Goal: Task Accomplishment & Management: Manage account settings

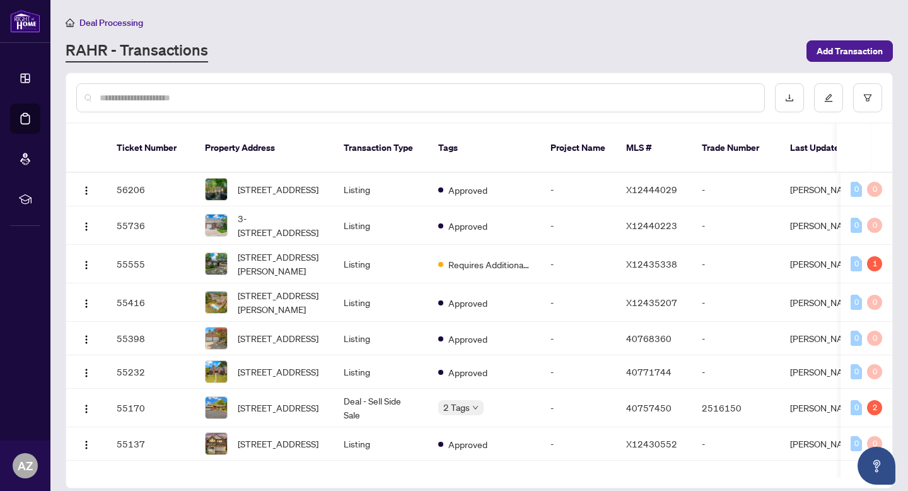
click at [161, 97] on input "text" at bounding box center [427, 98] width 655 height 14
type input "**********"
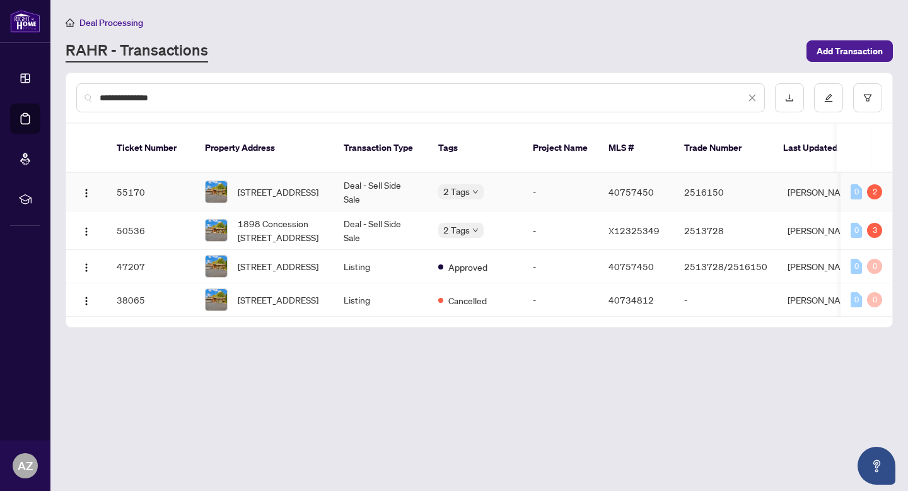
click at [330, 177] on td "[STREET_ADDRESS]" at bounding box center [264, 192] width 139 height 38
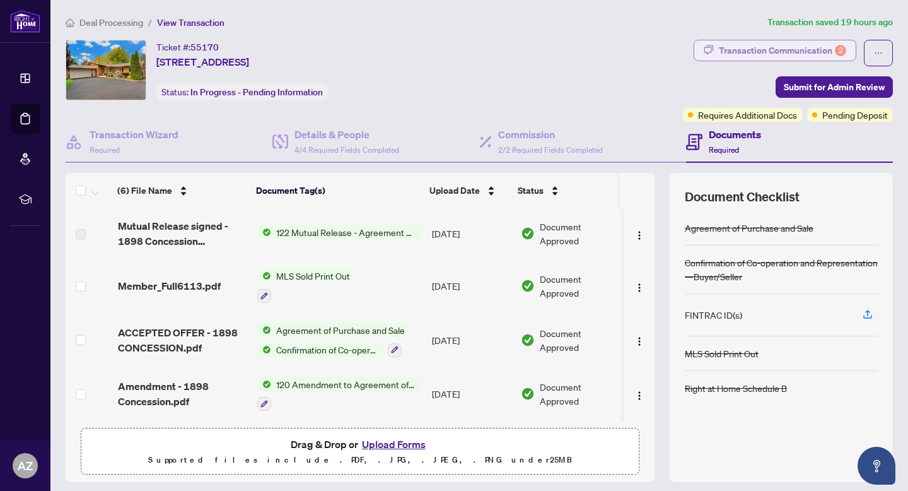
click at [835, 56] on div "2" at bounding box center [840, 50] width 11 height 11
type textarea "**********"
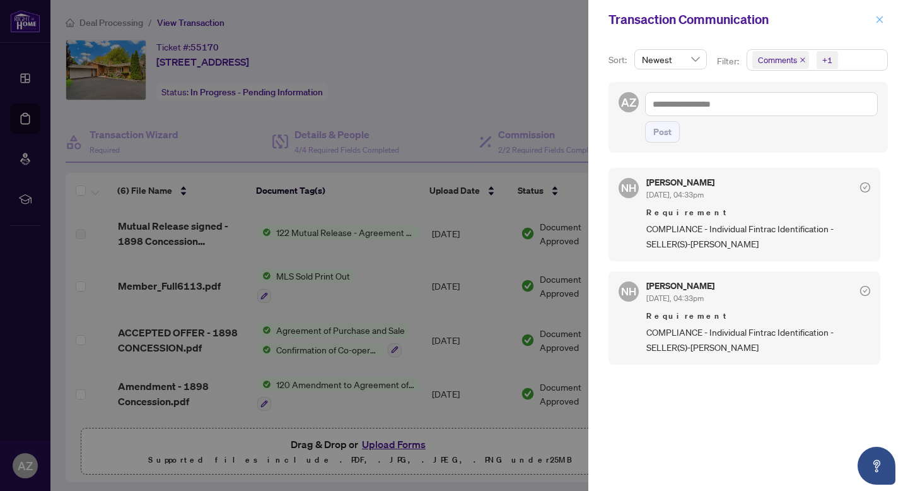
click at [880, 15] on icon "close" at bounding box center [879, 19] width 9 height 9
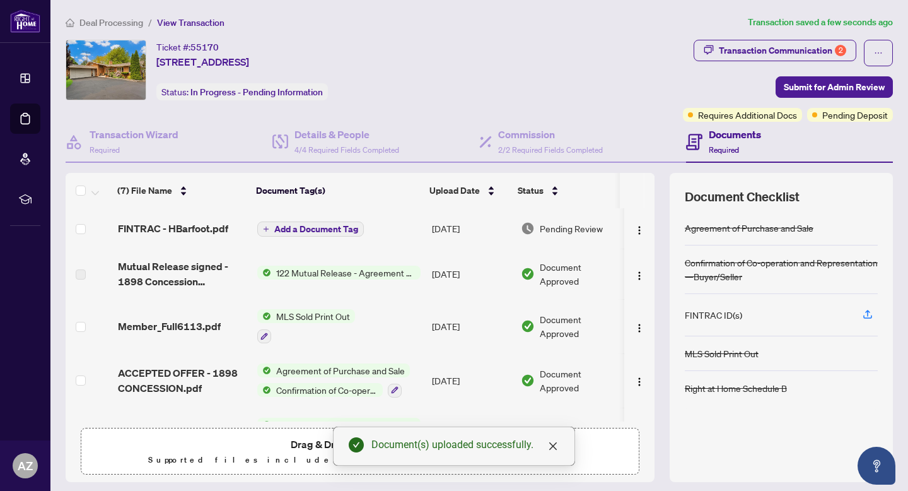
click at [127, 28] on li "Deal Processing" at bounding box center [105, 22] width 78 height 15
click at [127, 26] on span "Deal Processing" at bounding box center [111, 22] width 64 height 11
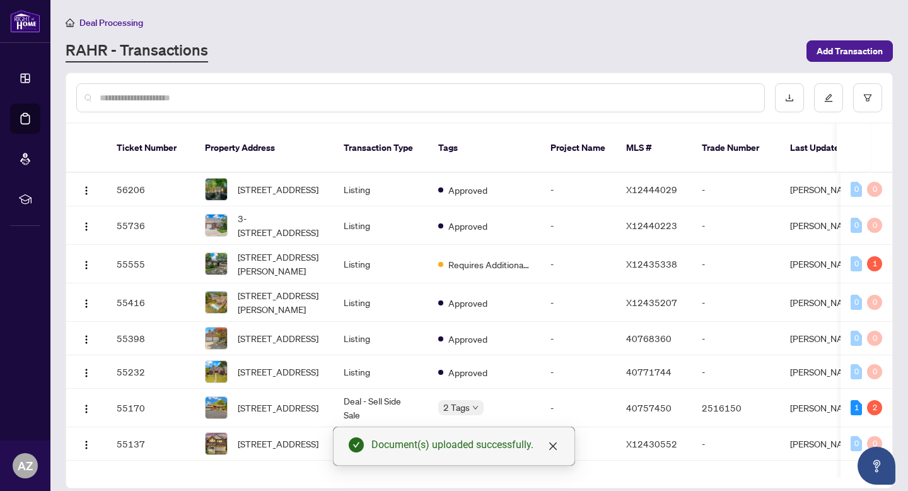
click at [291, 98] on input "text" at bounding box center [427, 98] width 655 height 14
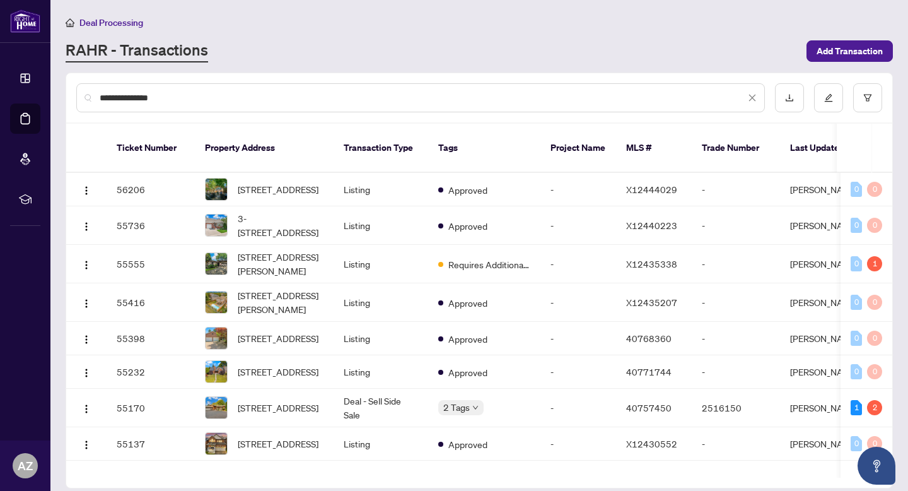
type input "**********"
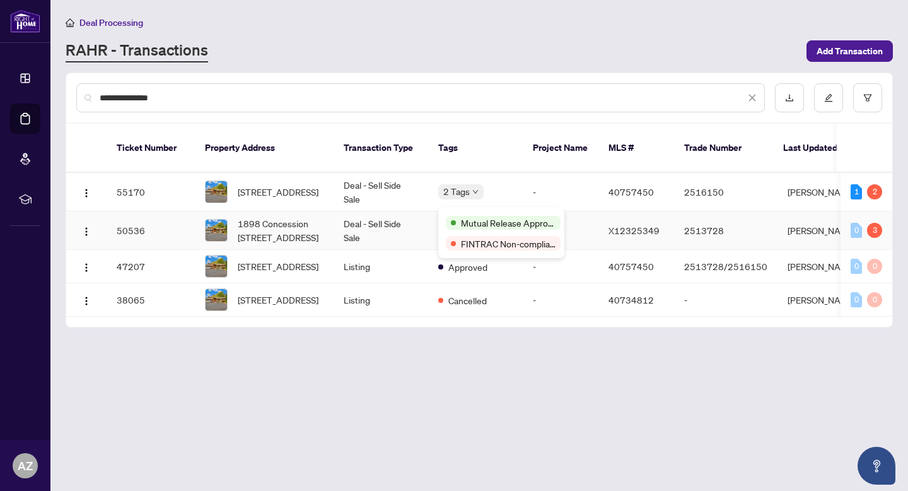
click at [400, 222] on td "Deal - Sell Side Sale" at bounding box center [381, 230] width 95 height 38
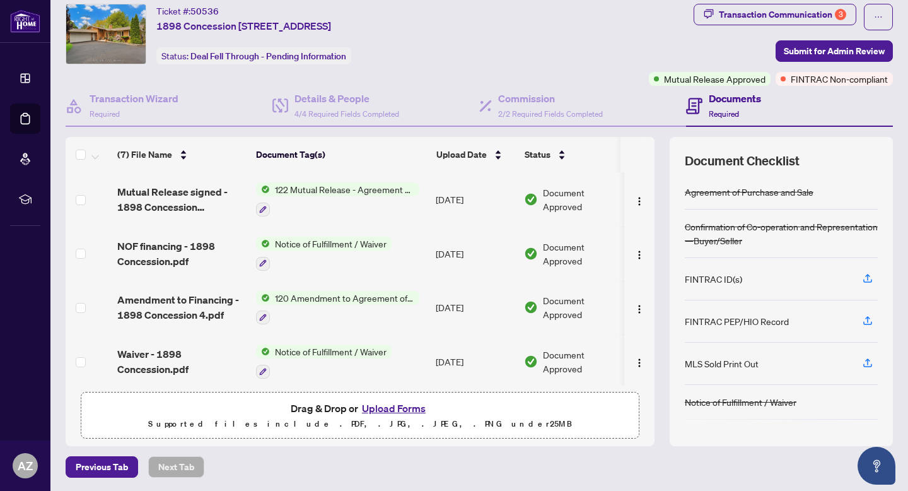
scroll to position [37, 0]
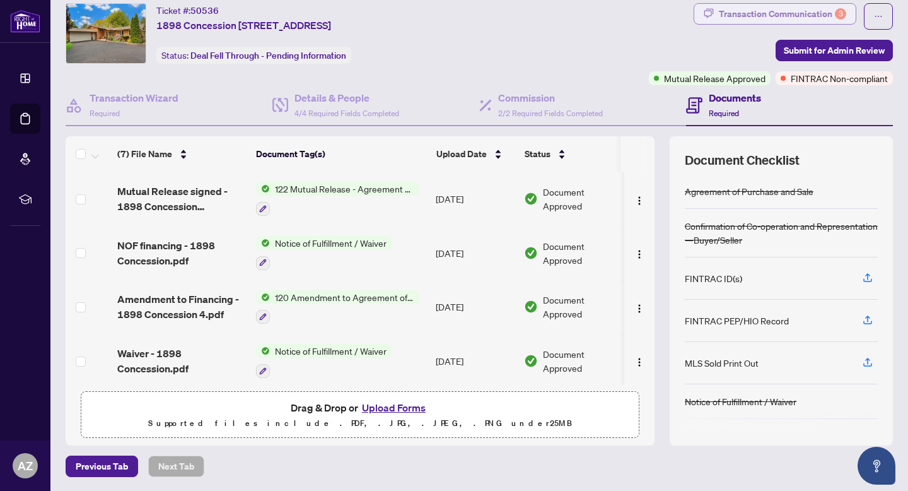
click at [747, 16] on div "Transaction Communication 3" at bounding box center [782, 14] width 127 height 20
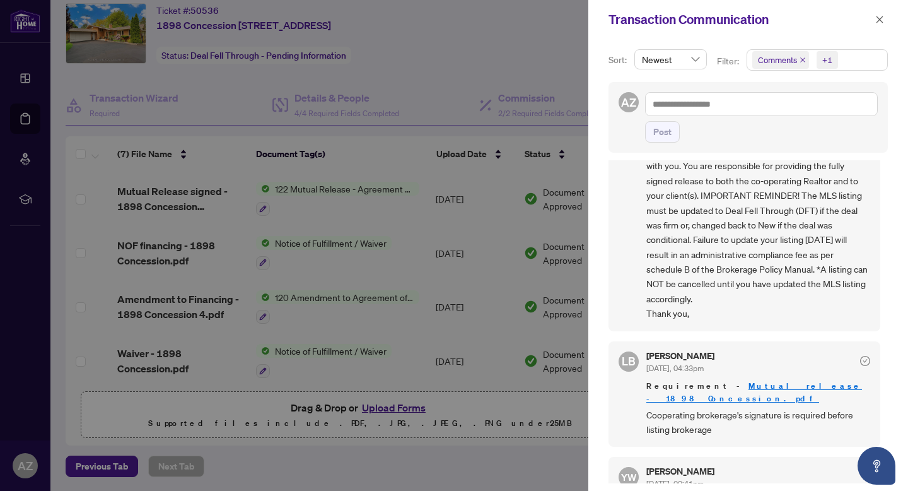
scroll to position [272, 0]
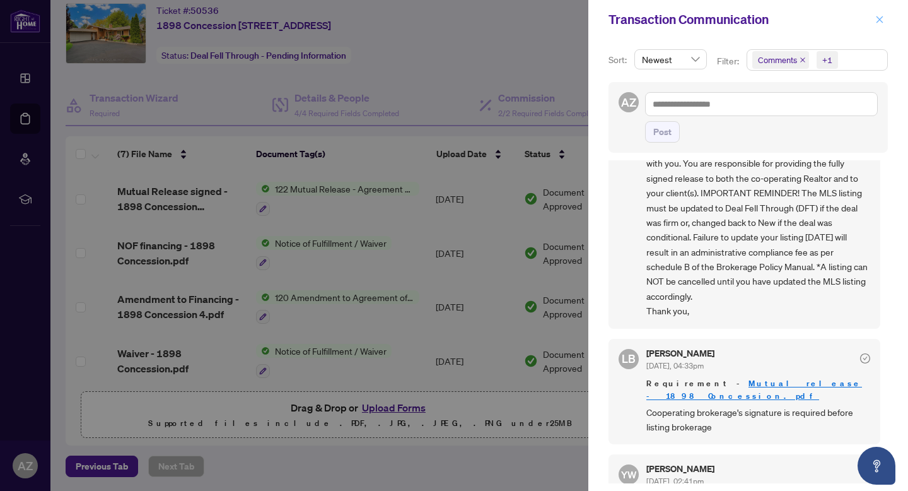
click at [882, 12] on span "button" at bounding box center [879, 19] width 9 height 20
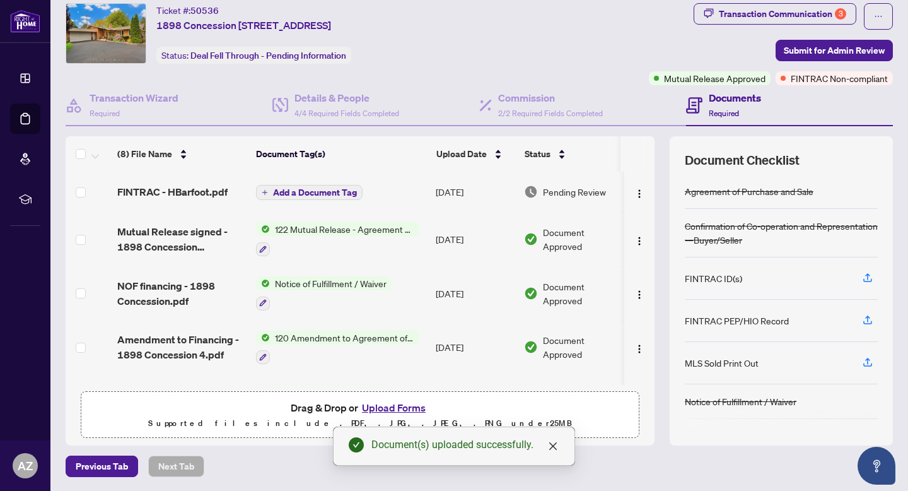
scroll to position [0, 0]
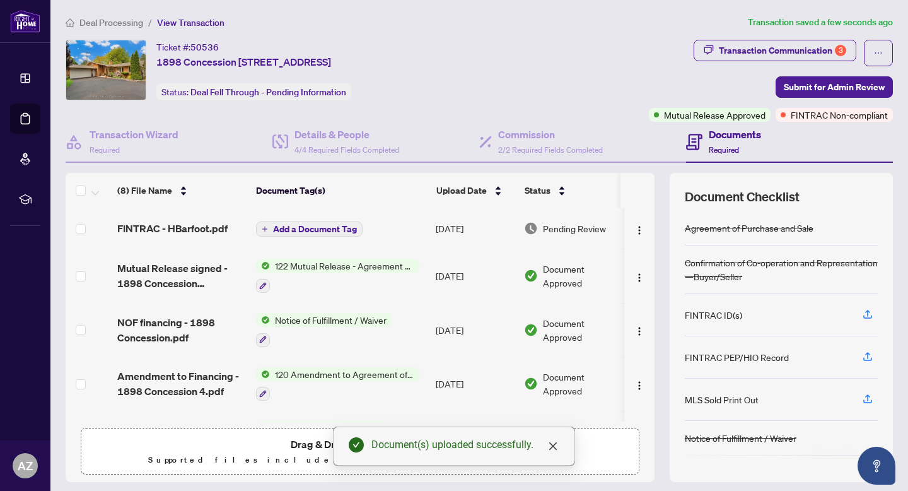
click at [132, 22] on span "Deal Processing" at bounding box center [111, 22] width 64 height 11
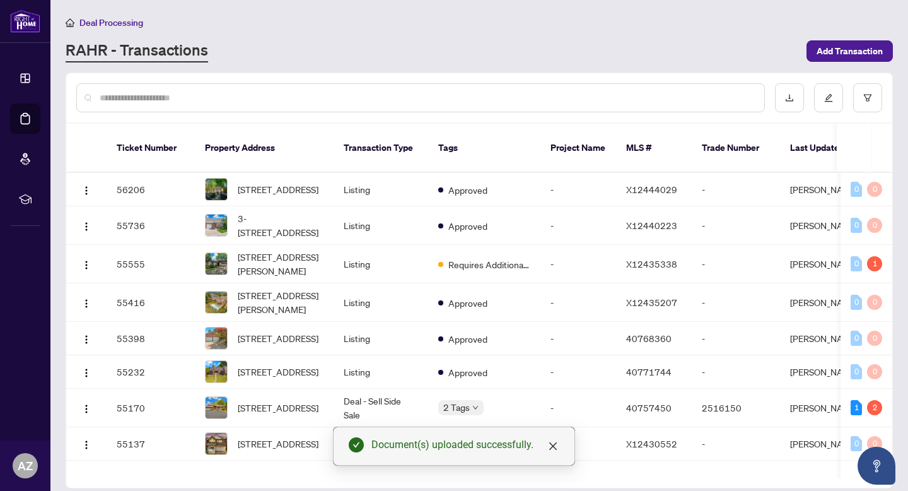
click at [174, 98] on input "text" at bounding box center [427, 98] width 655 height 14
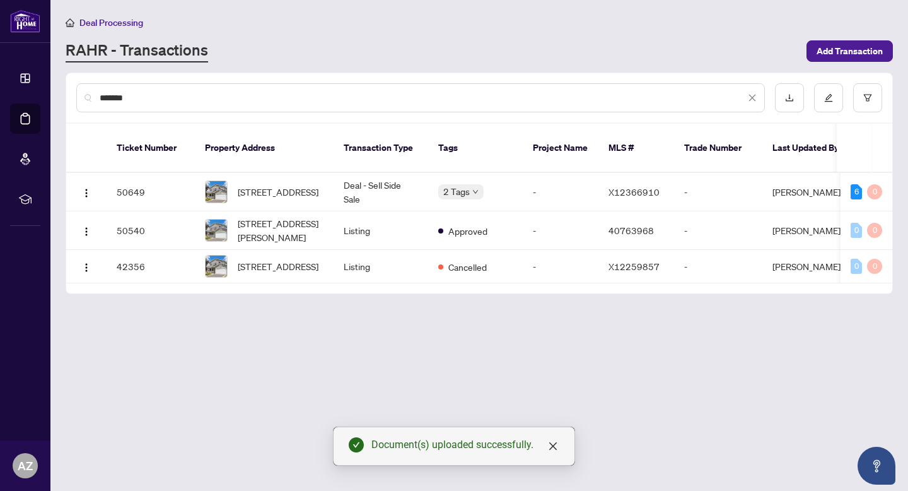
click at [152, 103] on input "*******" at bounding box center [423, 98] width 646 height 14
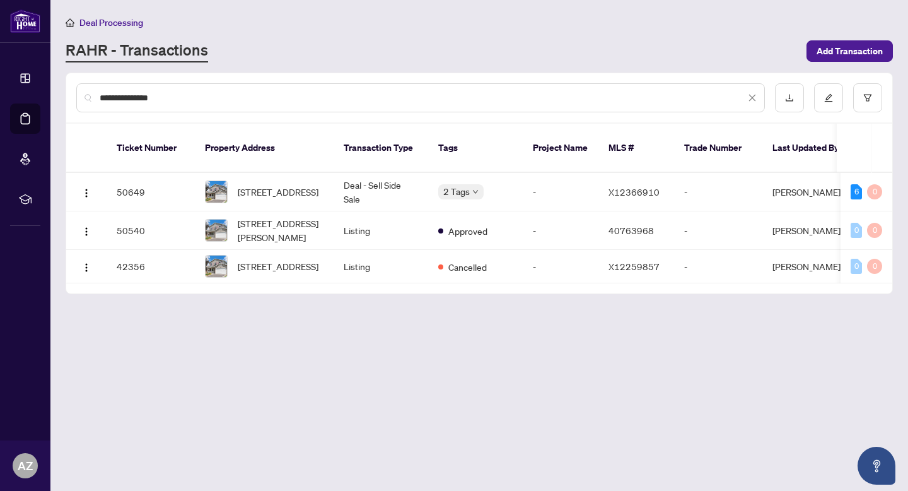
type input "**********"
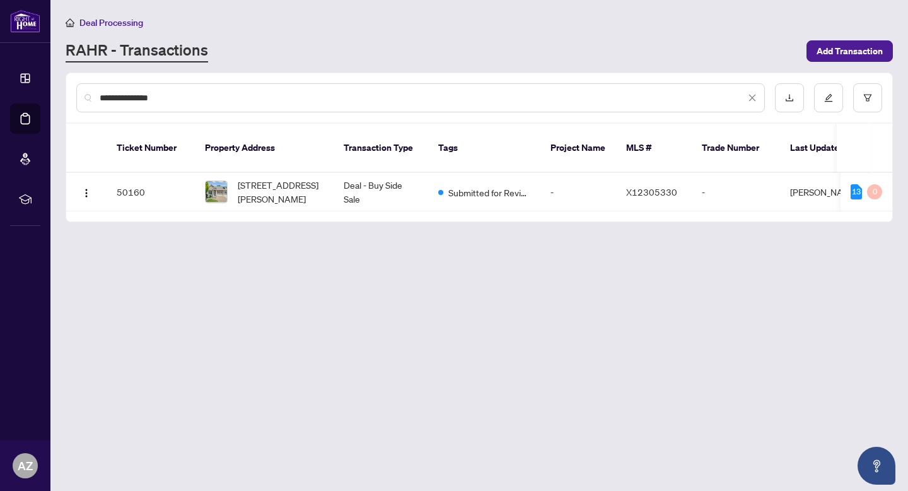
click at [165, 103] on input "**********" at bounding box center [423, 98] width 646 height 14
click at [167, 103] on input "**********" at bounding box center [423, 98] width 646 height 14
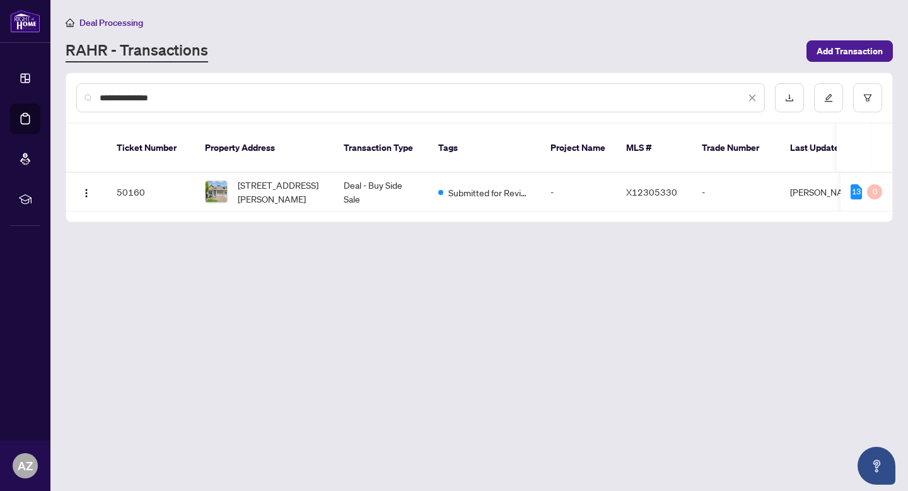
click at [167, 103] on input "**********" at bounding box center [423, 98] width 646 height 14
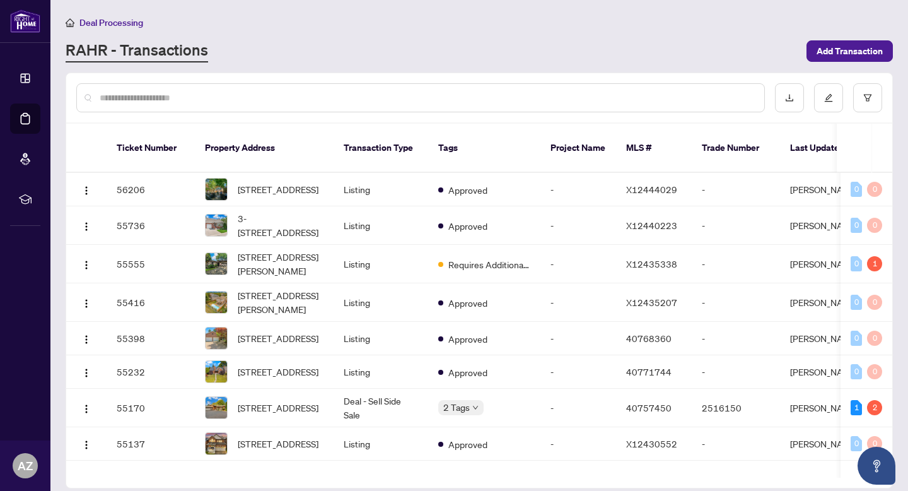
click at [317, 102] on input "text" at bounding box center [427, 98] width 655 height 14
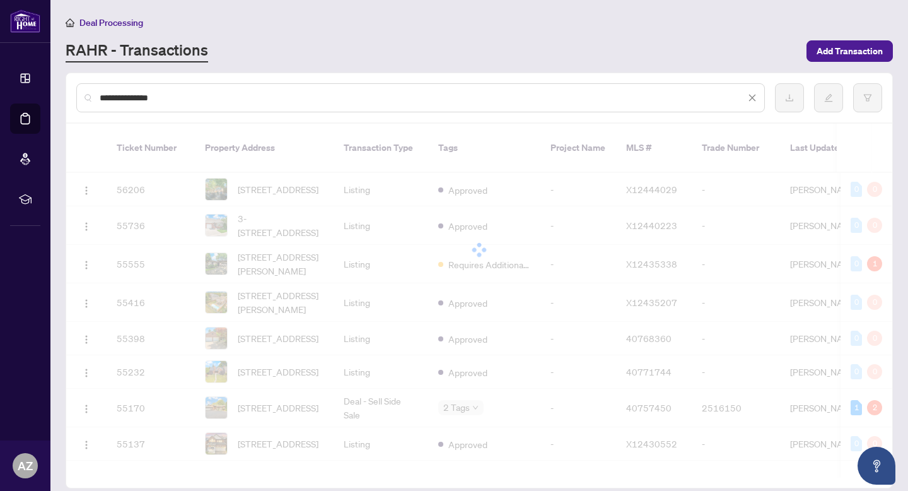
type input "**********"
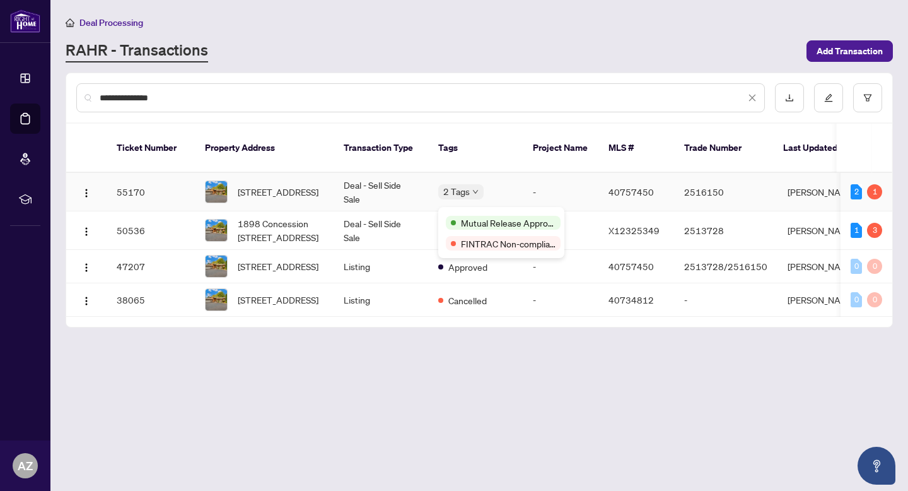
click at [371, 182] on td "Deal - Sell Side Sale" at bounding box center [381, 192] width 95 height 38
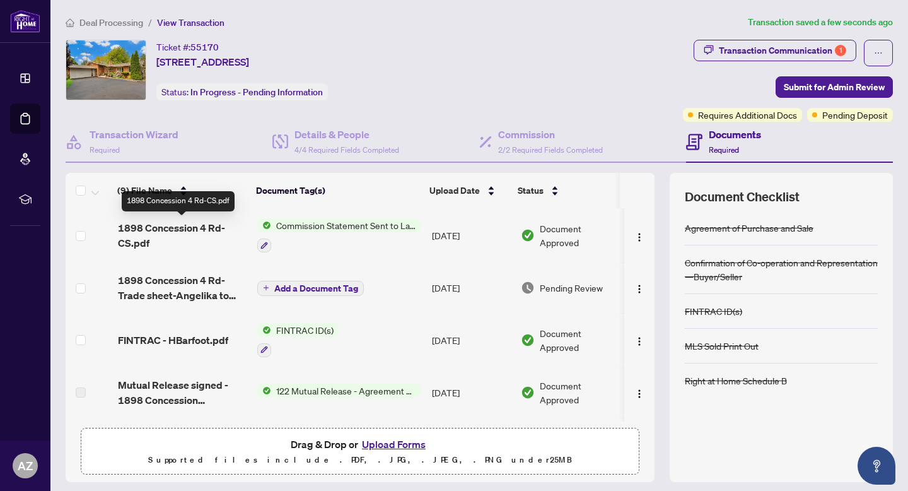
click at [189, 225] on span "1898 Concession 4 Rd-CS.pdf" at bounding box center [183, 235] width 130 height 30
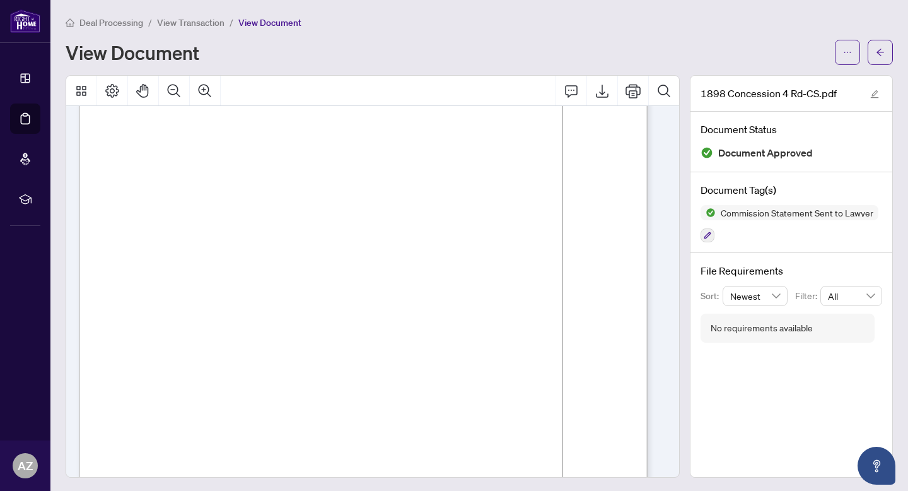
scroll to position [64, 0]
click at [880, 61] on button "button" at bounding box center [880, 52] width 25 height 25
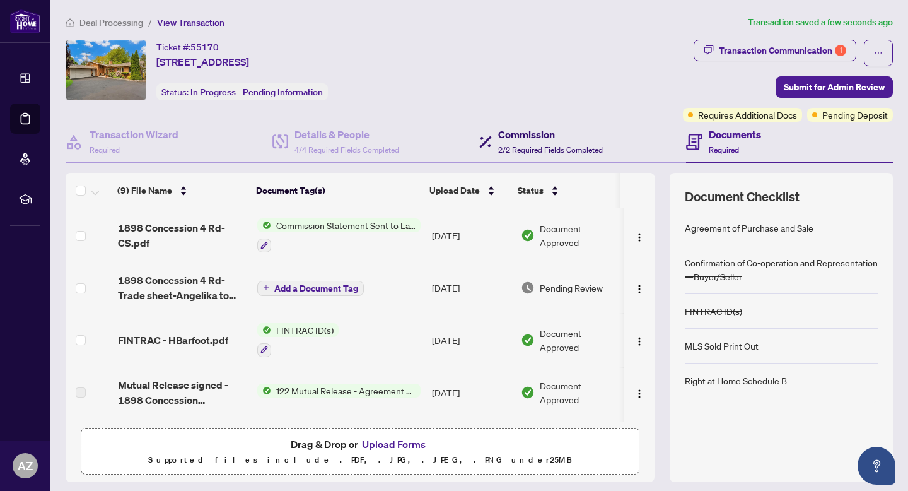
click at [573, 135] on h4 "Commission" at bounding box center [550, 134] width 105 height 15
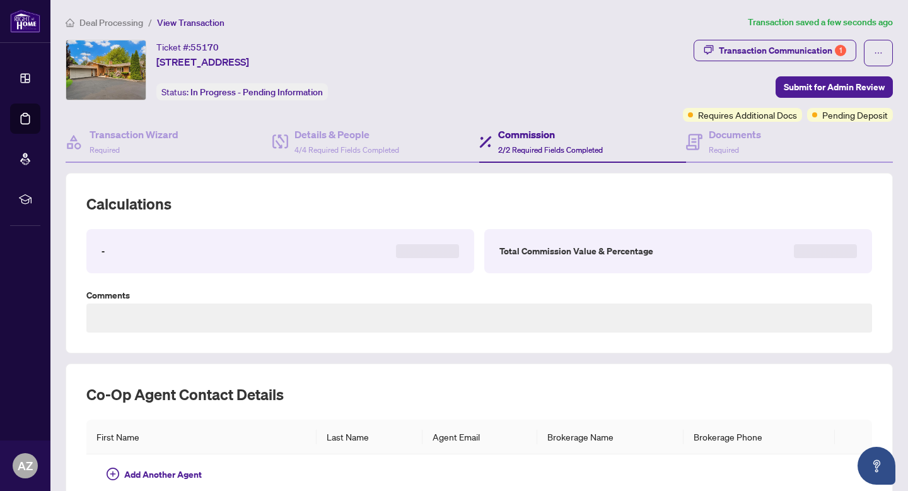
type textarea "**********"
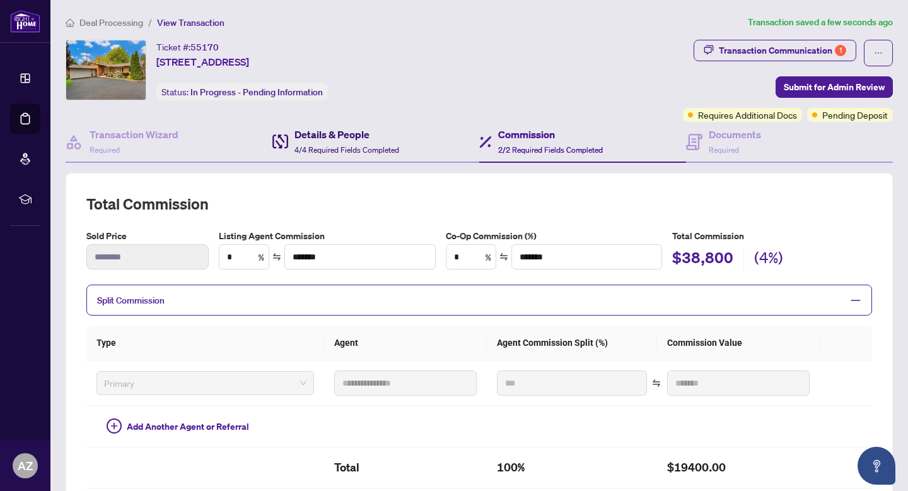
click at [372, 147] on span "4/4 Required Fields Completed" at bounding box center [347, 149] width 105 height 9
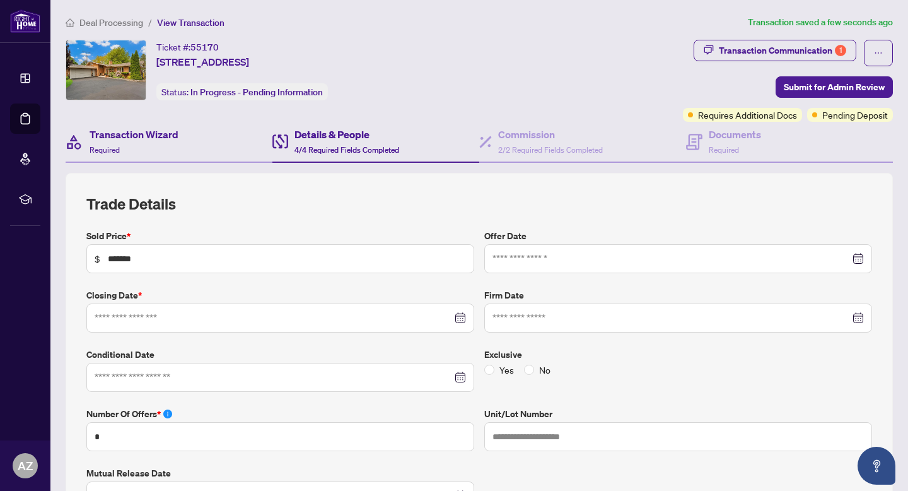
type input "**********"
click at [195, 144] on div "Transaction Wizard Required" at bounding box center [169, 142] width 207 height 41
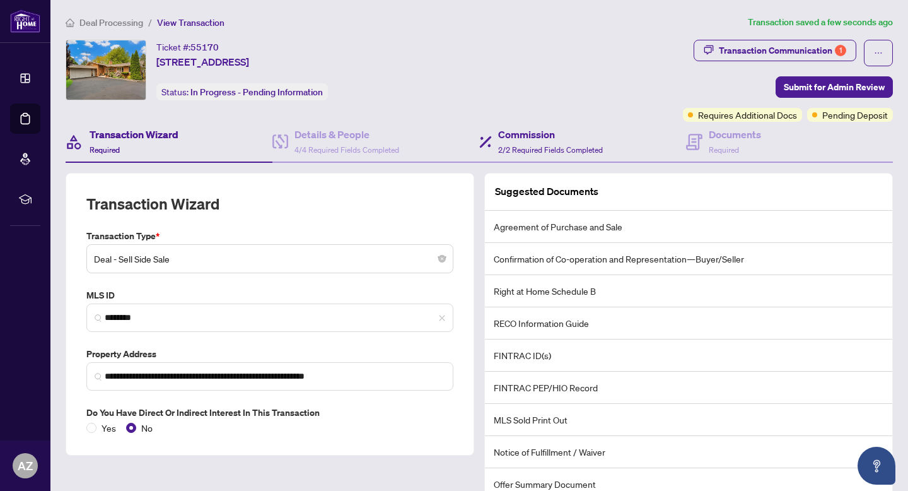
click at [613, 141] on div "Commission 2/2 Required Fields Completed" at bounding box center [582, 142] width 207 height 41
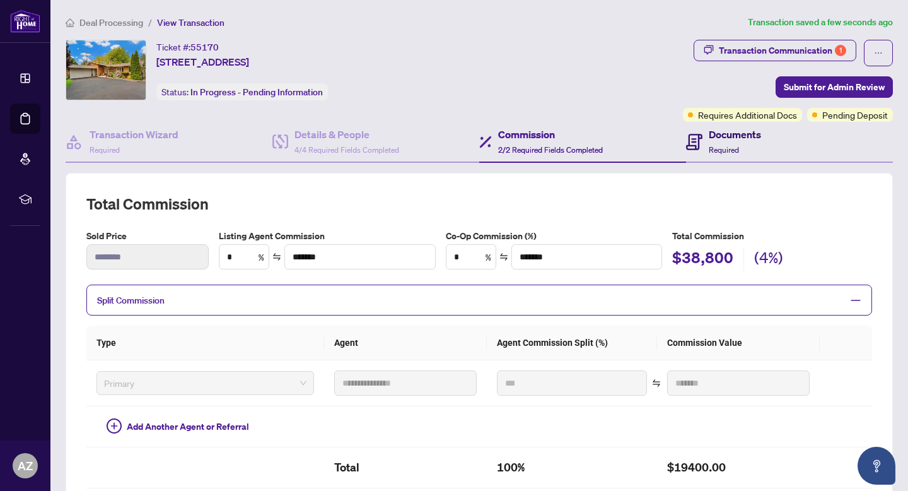
click at [686, 137] on icon at bounding box center [694, 142] width 16 height 16
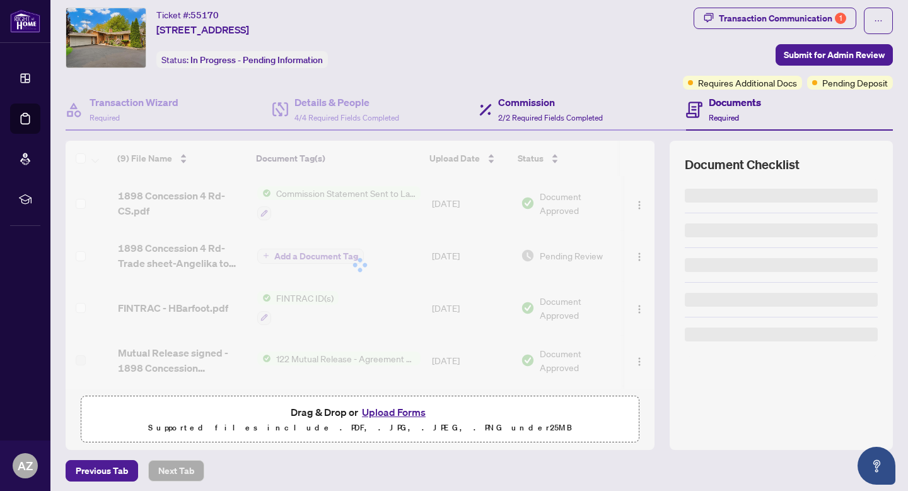
scroll to position [37, 0]
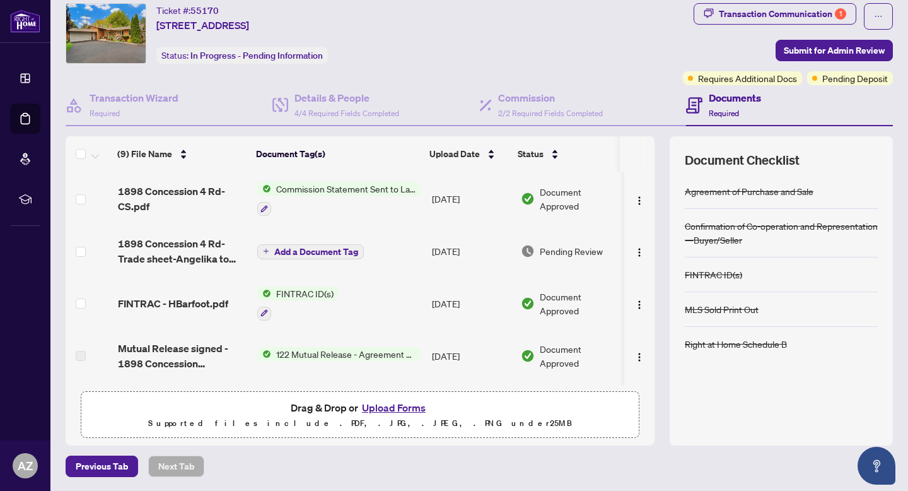
click at [204, 242] on span "1898 Concession 4 Rd-Trade sheet-Angelika to review.pdf" at bounding box center [183, 251] width 130 height 30
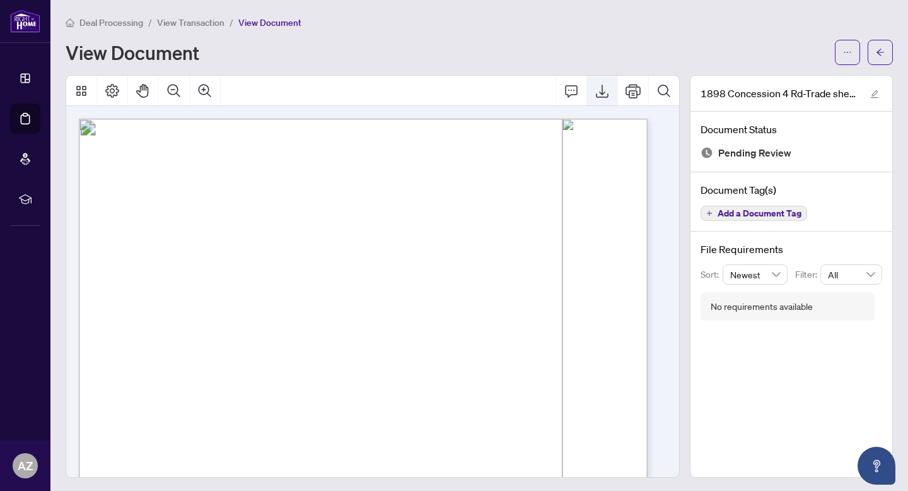
click at [595, 92] on icon "Export" at bounding box center [602, 90] width 15 height 15
click at [882, 42] on button "button" at bounding box center [880, 52] width 25 height 25
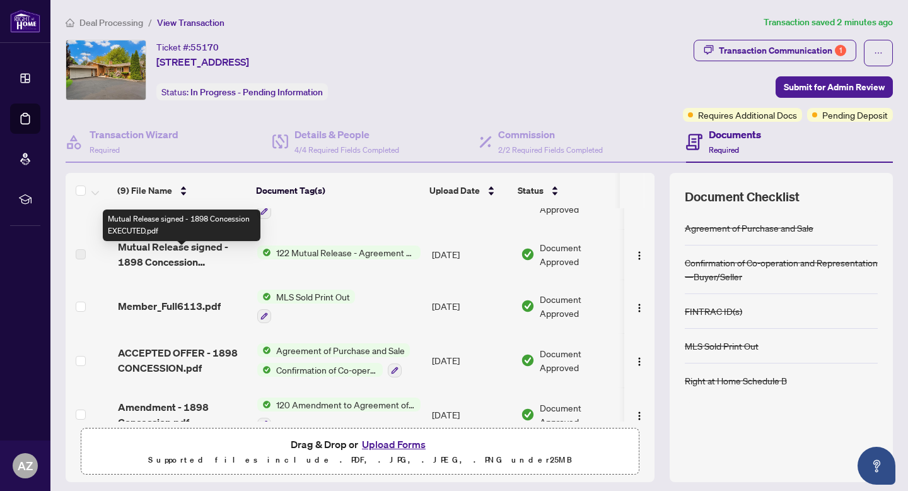
scroll to position [161, 0]
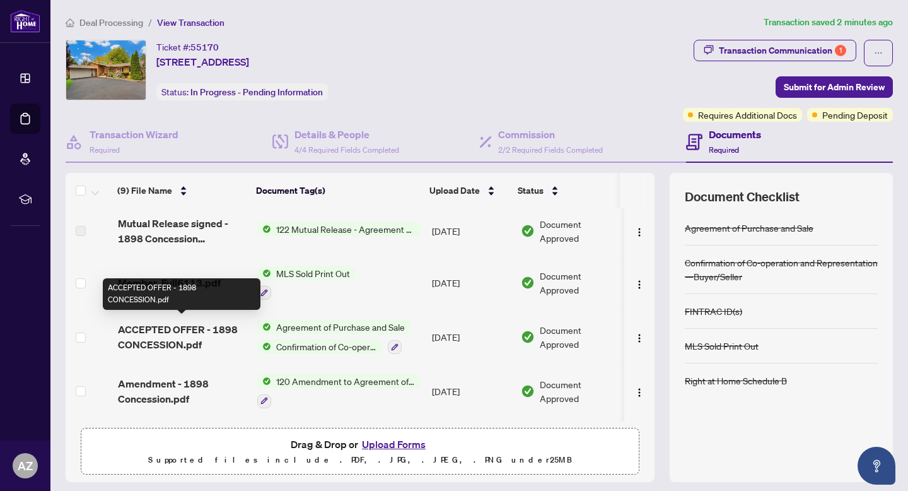
click at [192, 331] on span "ACCEPTED OFFER - 1898 CONCESSION.pdf" at bounding box center [183, 337] width 130 height 30
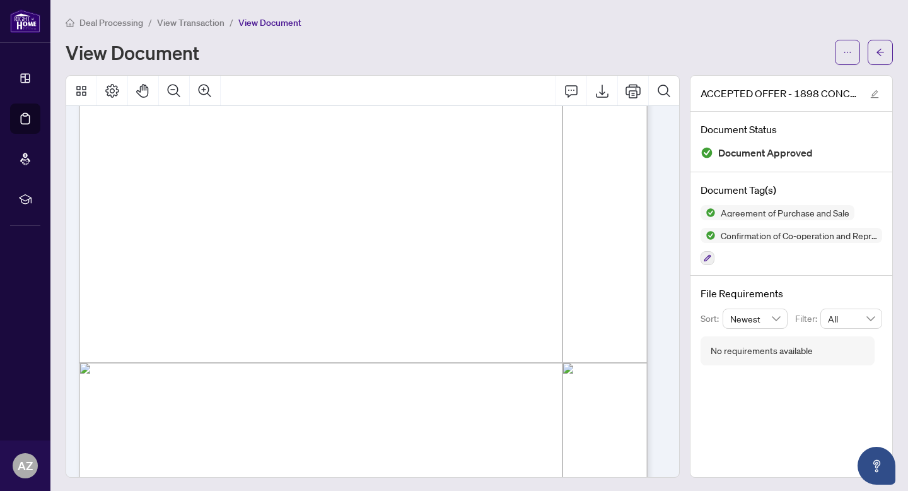
scroll to position [5165, 0]
click at [868, 51] on button "button" at bounding box center [880, 52] width 25 height 25
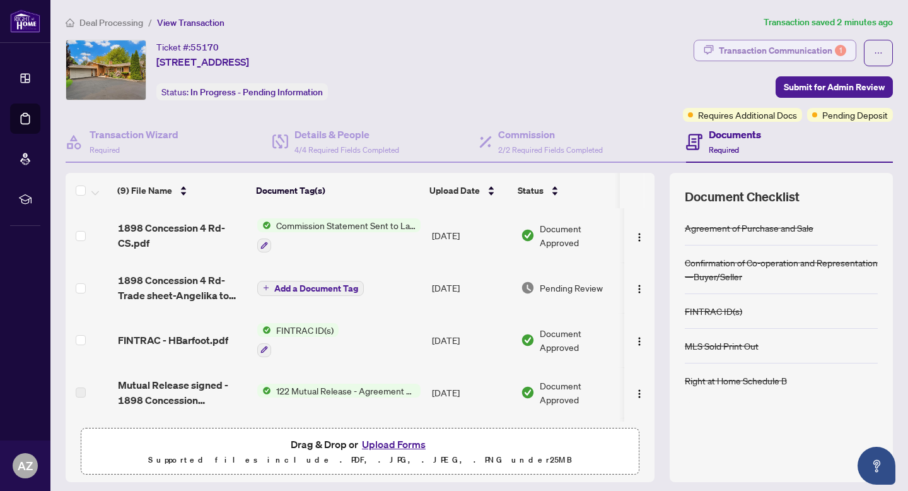
click at [750, 55] on div "Transaction Communication 1" at bounding box center [782, 50] width 127 height 20
type textarea "**********"
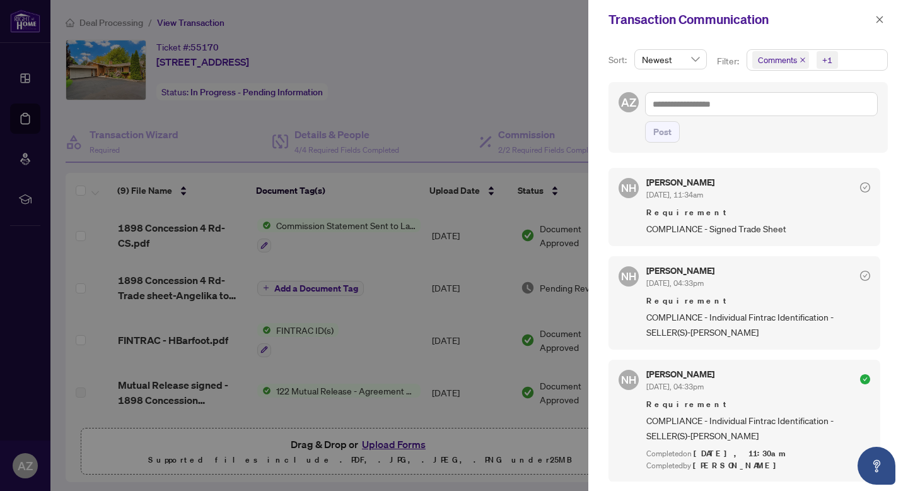
scroll to position [3, 0]
click at [860, 270] on icon "check-circle" at bounding box center [865, 275] width 10 height 10
click at [884, 23] on button "button" at bounding box center [880, 19] width 16 height 15
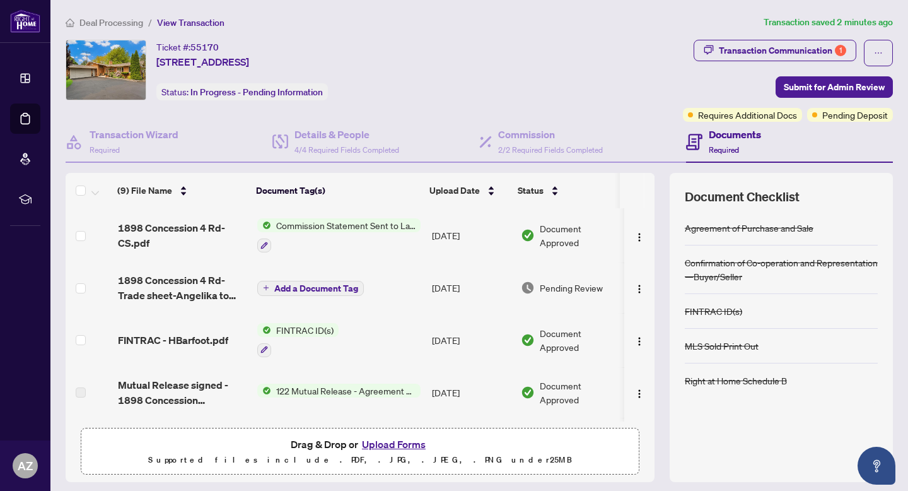
click at [132, 25] on span "Deal Processing" at bounding box center [111, 22] width 64 height 11
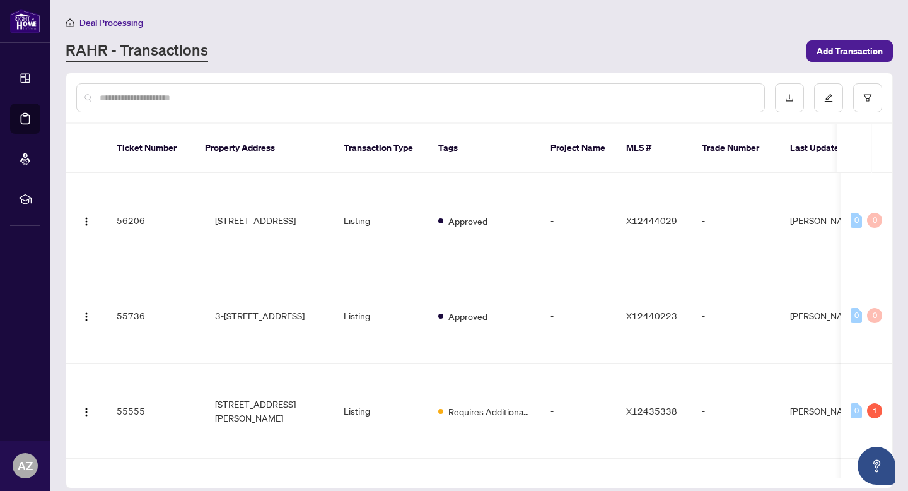
click at [151, 87] on div at bounding box center [420, 97] width 689 height 29
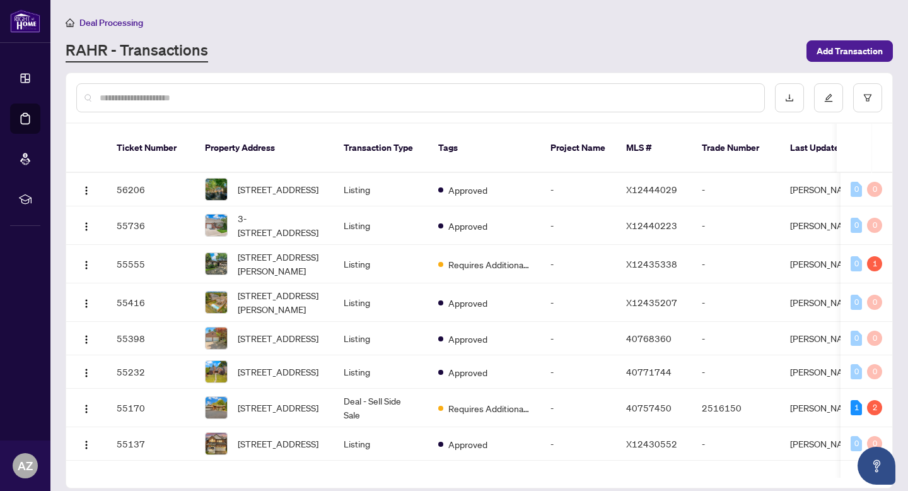
click at [142, 99] on input "text" at bounding box center [427, 98] width 655 height 14
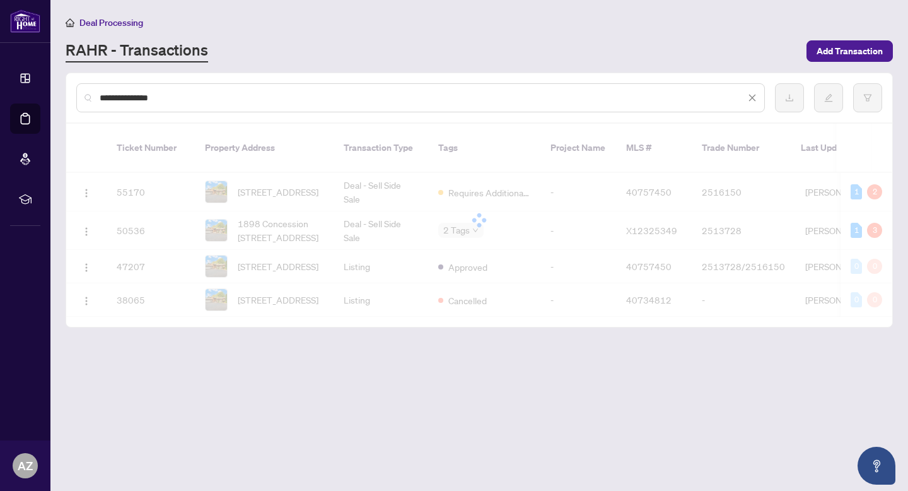
type input "**********"
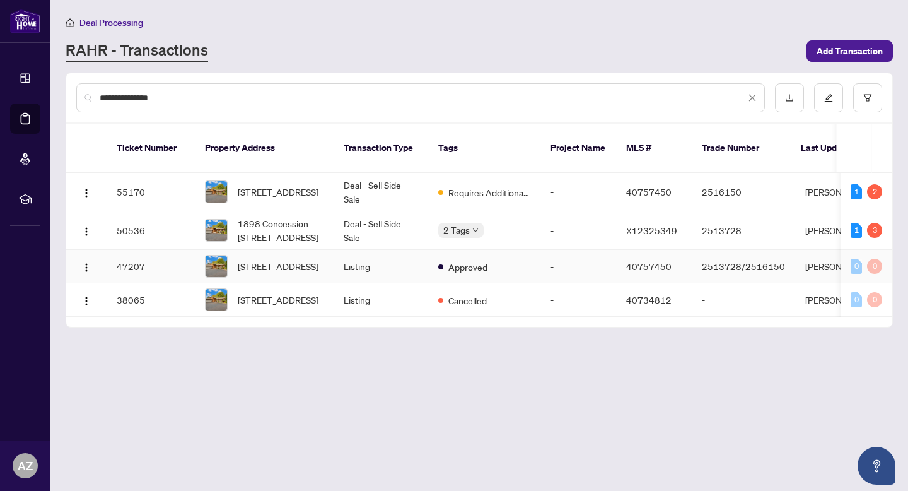
click at [414, 263] on td "Listing" at bounding box center [381, 266] width 95 height 33
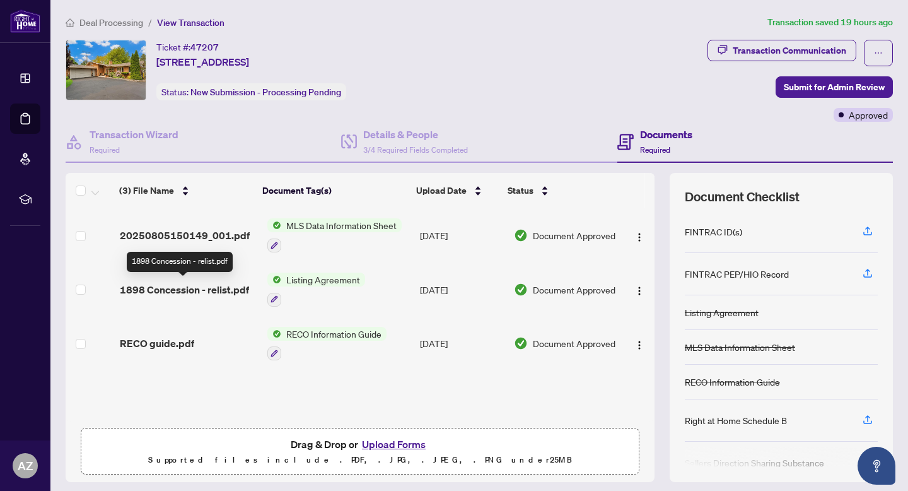
click at [227, 291] on span "1898 Concession - relist.pdf" at bounding box center [184, 289] width 129 height 15
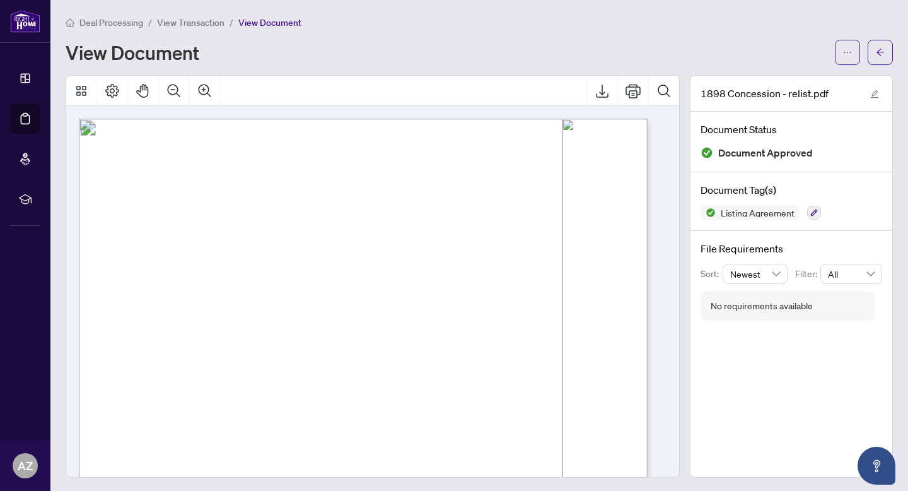
click at [885, 62] on main "Deal Processing / View Transaction / View Document View Document 1898 Concessio…" at bounding box center [479, 245] width 858 height 491
click at [877, 59] on button "button" at bounding box center [880, 52] width 25 height 25
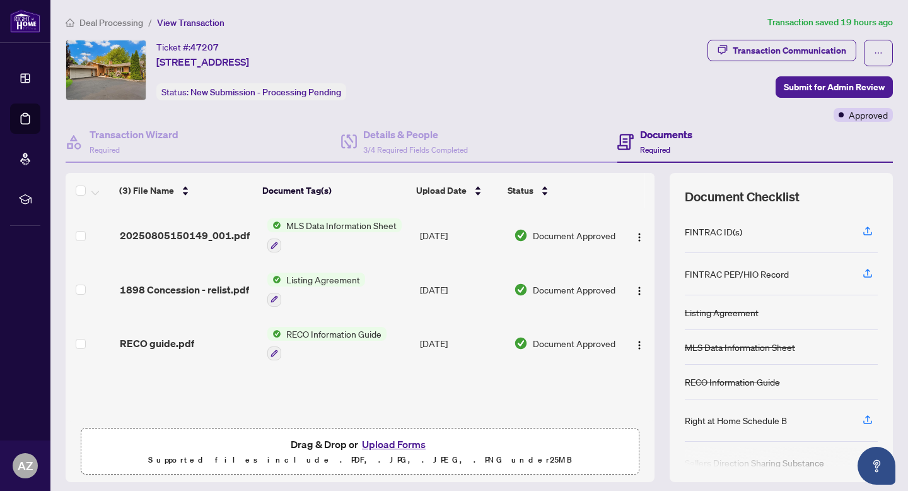
click at [114, 23] on span "Deal Processing" at bounding box center [111, 22] width 64 height 11
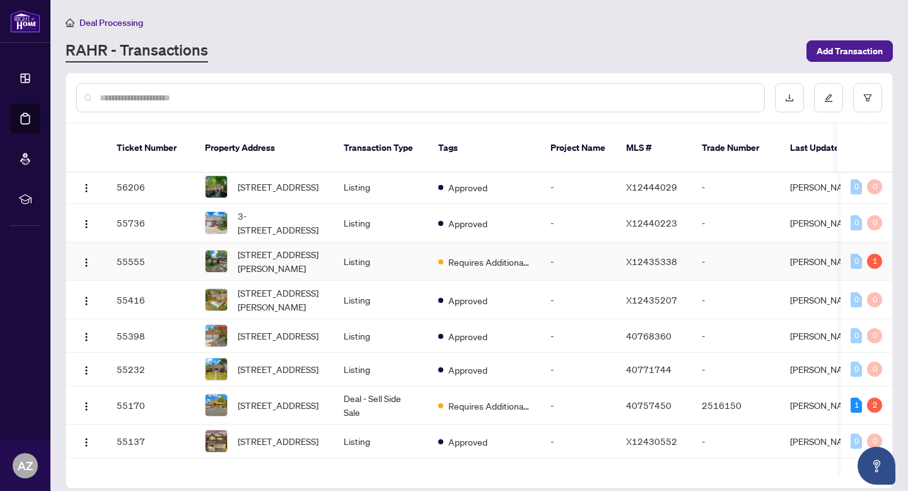
scroll to position [5, 0]
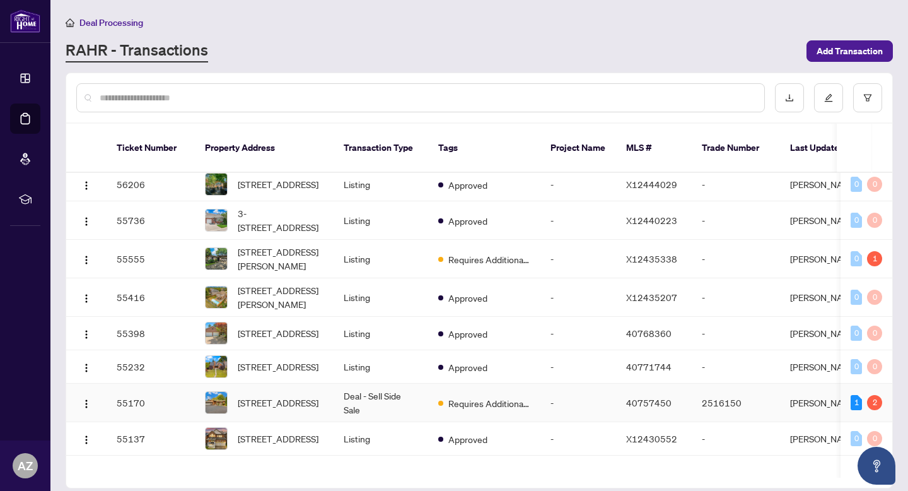
click at [407, 406] on td "Deal - Sell Side Sale" at bounding box center [381, 402] width 95 height 38
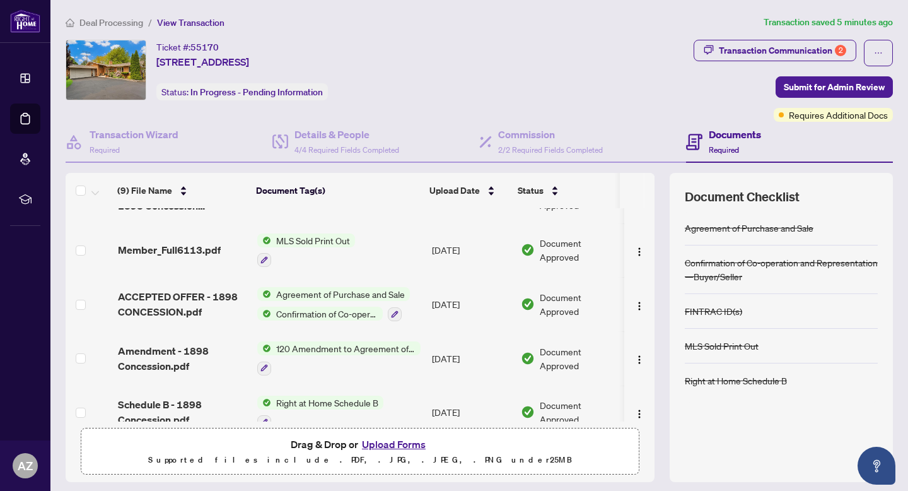
scroll to position [264, 0]
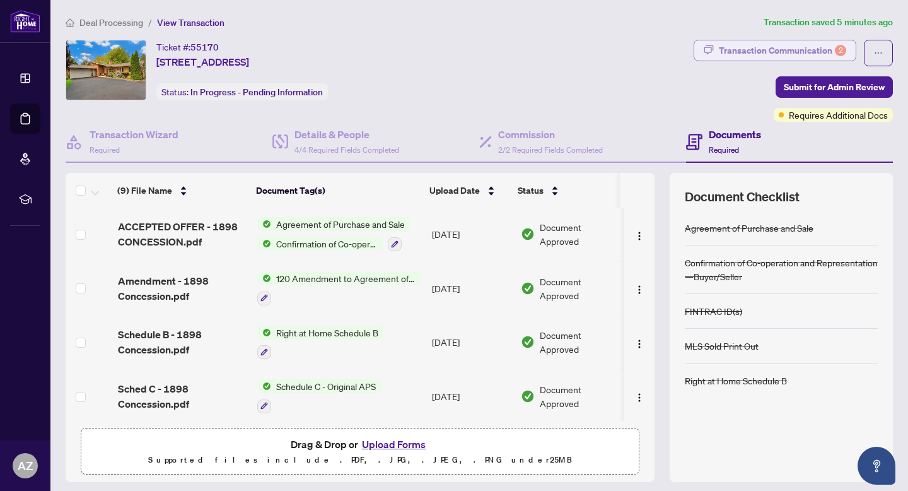
click at [783, 45] on div "Transaction Communication 2" at bounding box center [782, 50] width 127 height 20
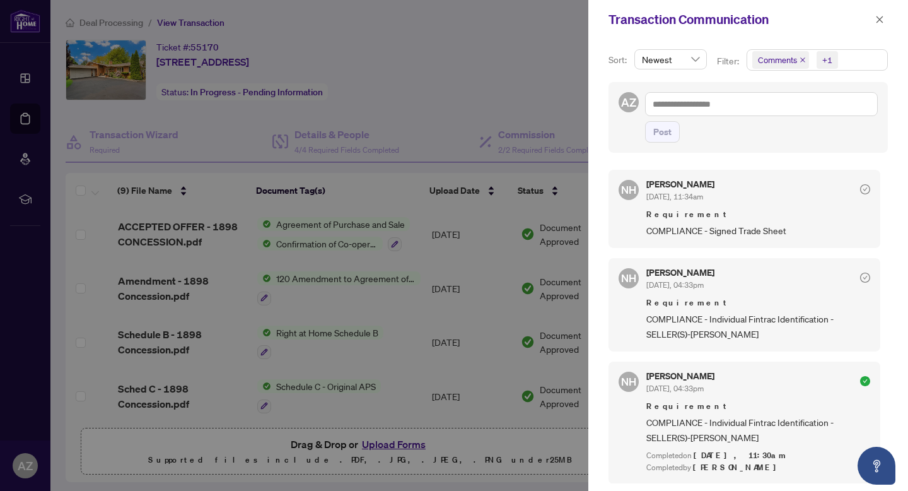
scroll to position [202, 0]
click at [882, 16] on icon "close" at bounding box center [879, 19] width 9 height 9
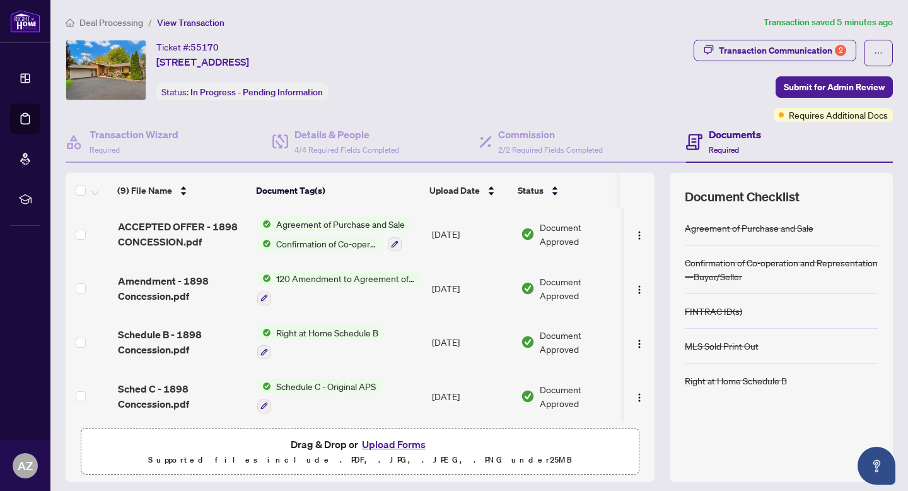
click at [136, 20] on span "Deal Processing" at bounding box center [111, 22] width 64 height 11
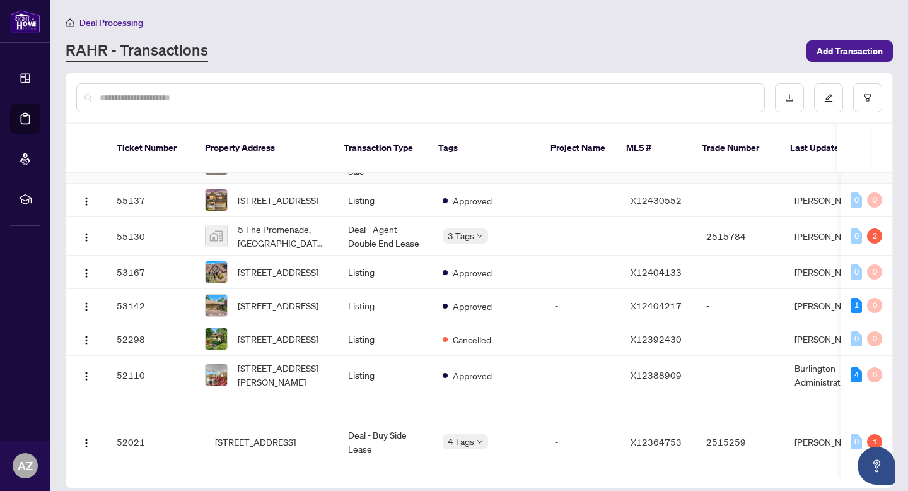
scroll to position [267, 0]
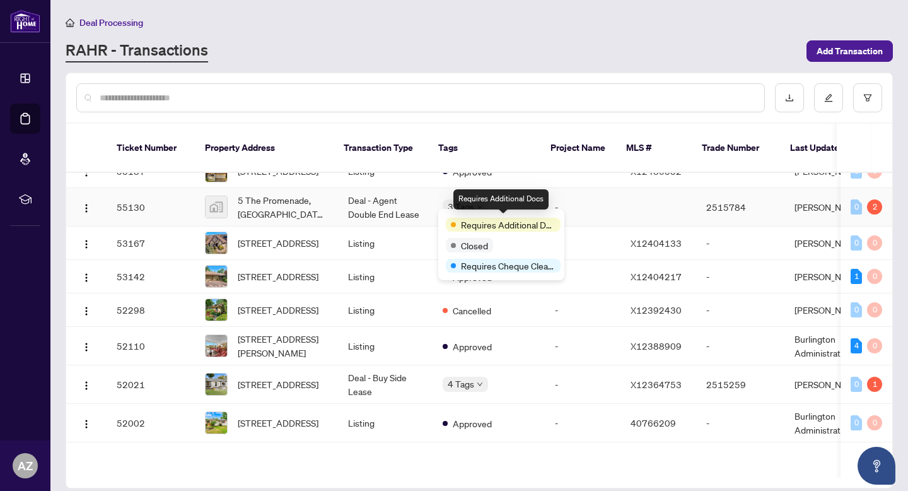
click at [309, 219] on span "5 The Promenade, [GEOGRAPHIC_DATA], [GEOGRAPHIC_DATA], [GEOGRAPHIC_DATA]" at bounding box center [283, 207] width 90 height 28
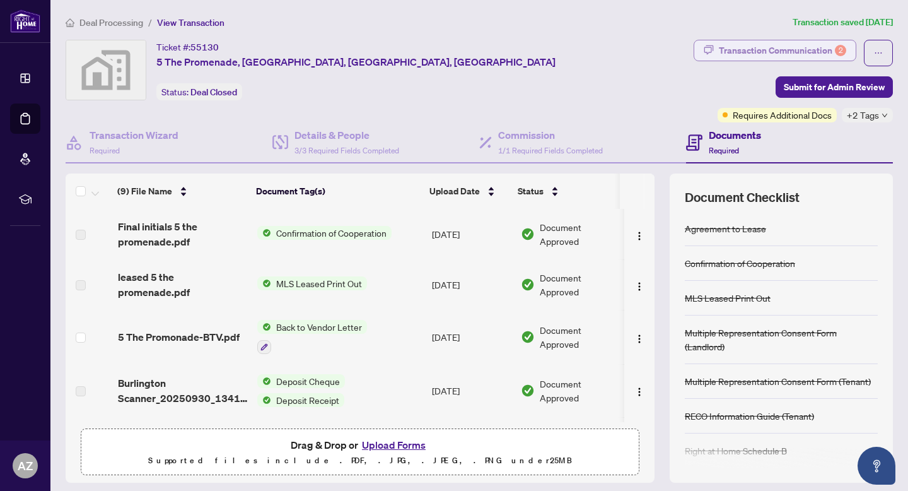
click at [776, 55] on div "Transaction Communication 2" at bounding box center [782, 50] width 127 height 20
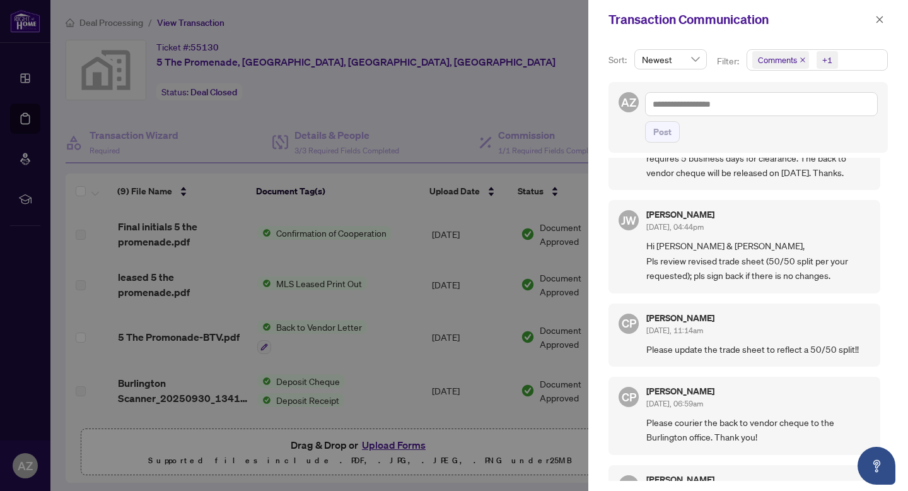
scroll to position [166, 0]
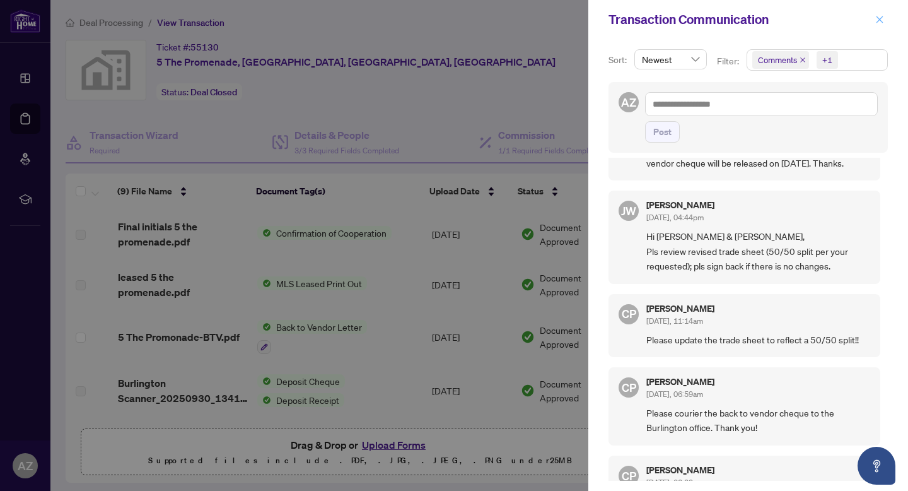
click at [875, 24] on button "button" at bounding box center [880, 19] width 16 height 15
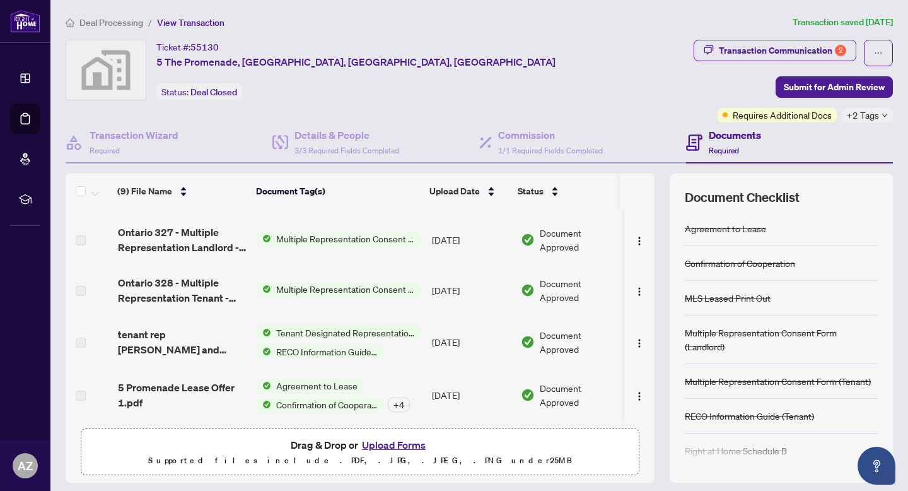
scroll to position [0, 0]
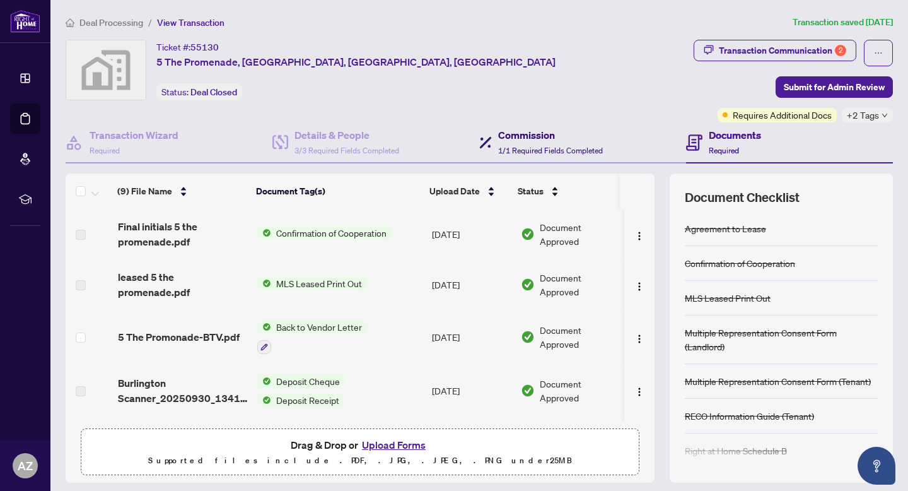
click at [557, 146] on span "1/1 Required Fields Completed" at bounding box center [550, 150] width 105 height 9
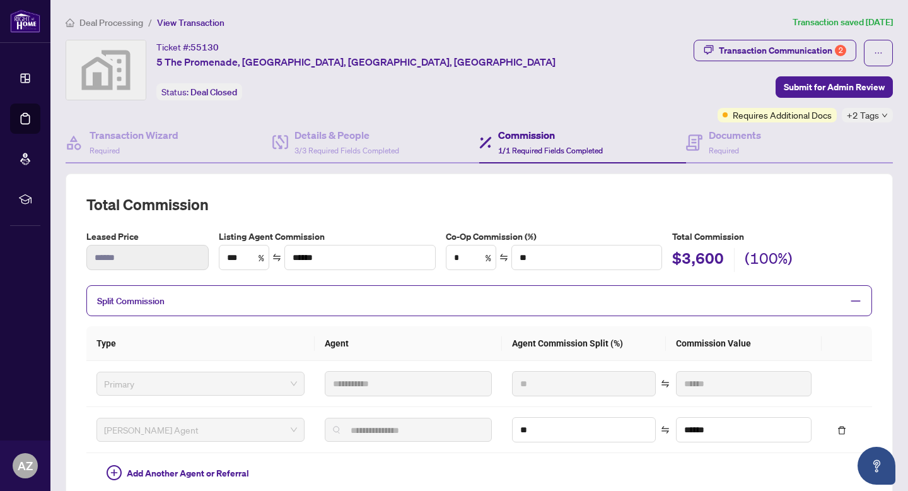
click at [129, 25] on span "Deal Processing" at bounding box center [111, 22] width 64 height 11
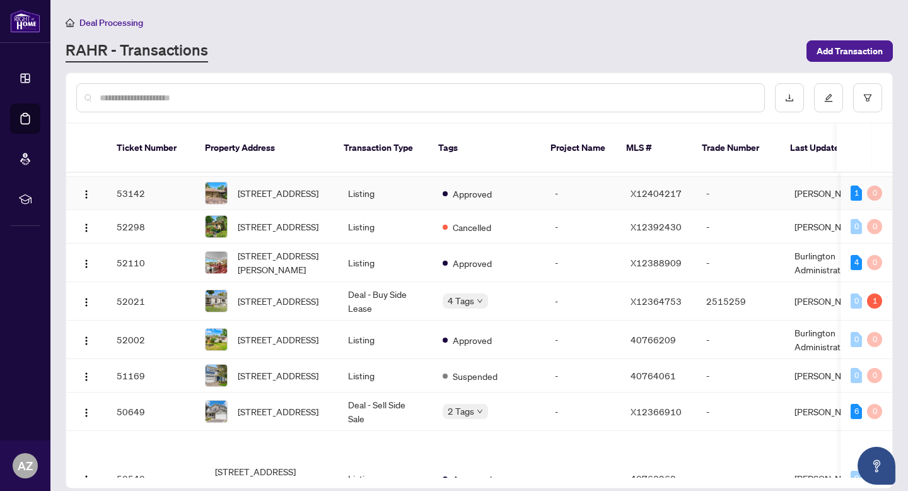
scroll to position [377, 0]
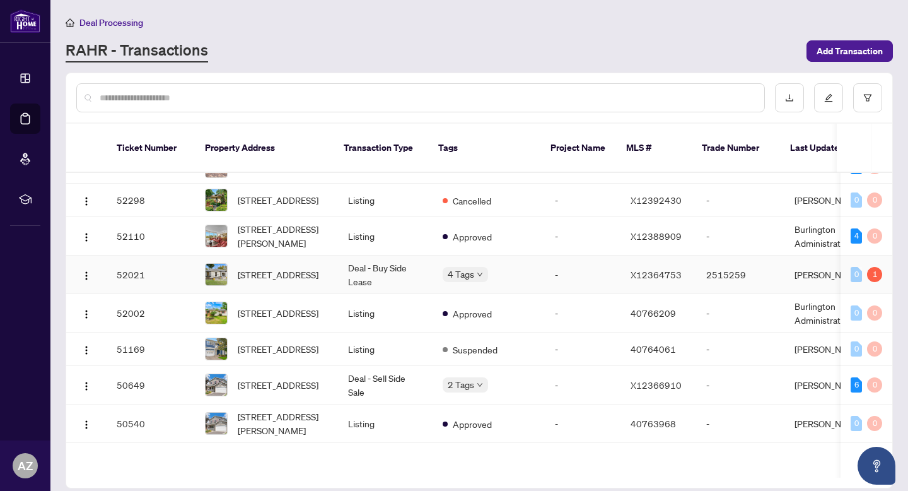
click at [351, 294] on td "Deal - Buy Side Lease" at bounding box center [385, 274] width 95 height 38
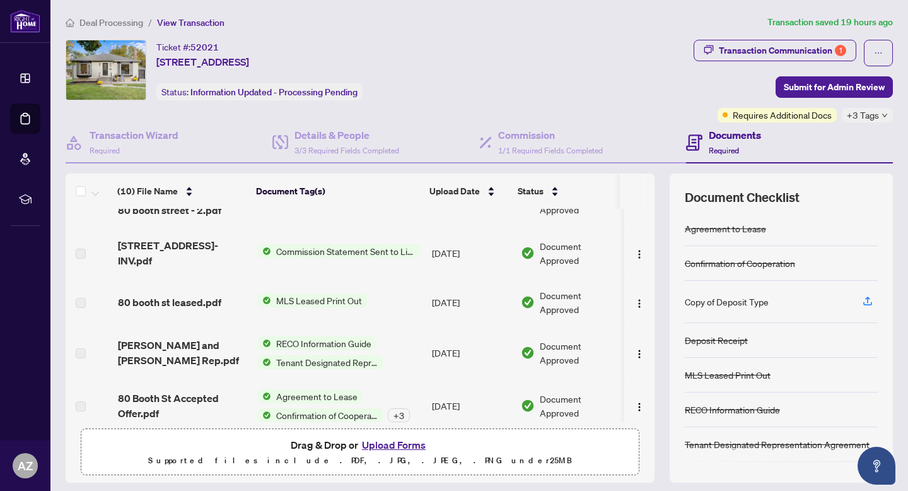
scroll to position [301, 0]
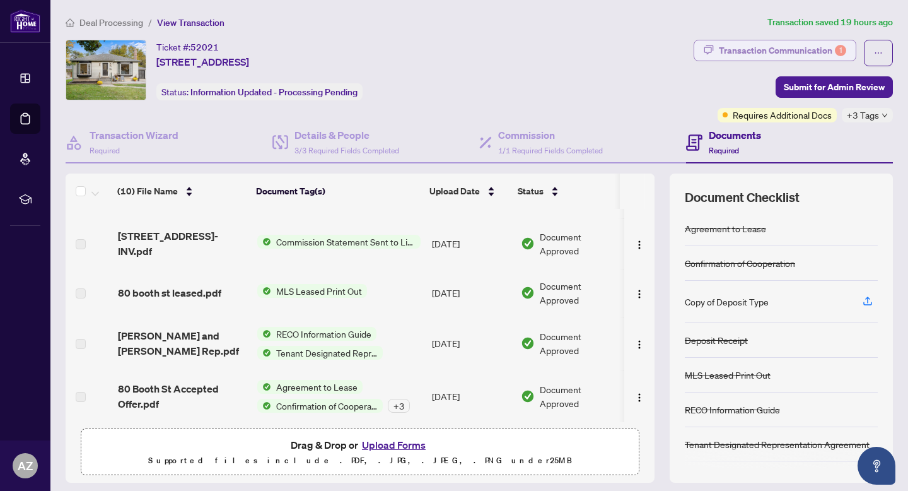
click at [756, 55] on div "Transaction Communication 1" at bounding box center [782, 50] width 127 height 20
type textarea "**********"
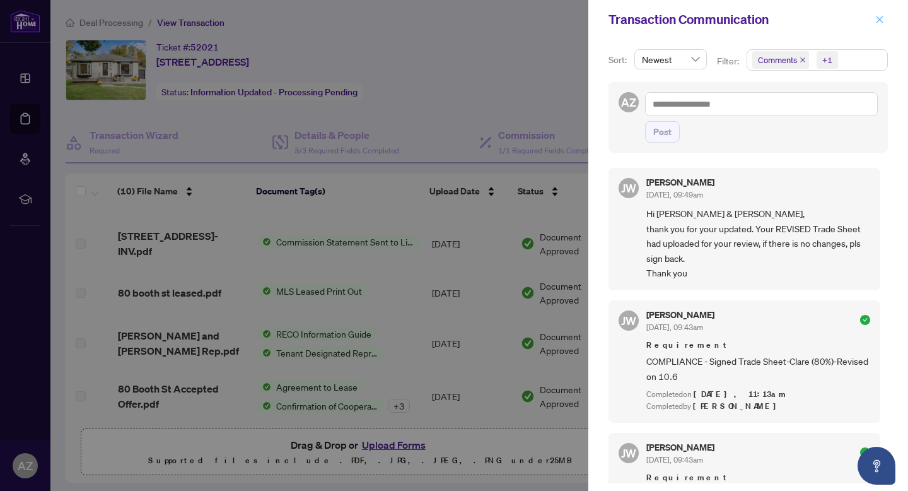
click at [882, 20] on icon "close" at bounding box center [879, 19] width 9 height 9
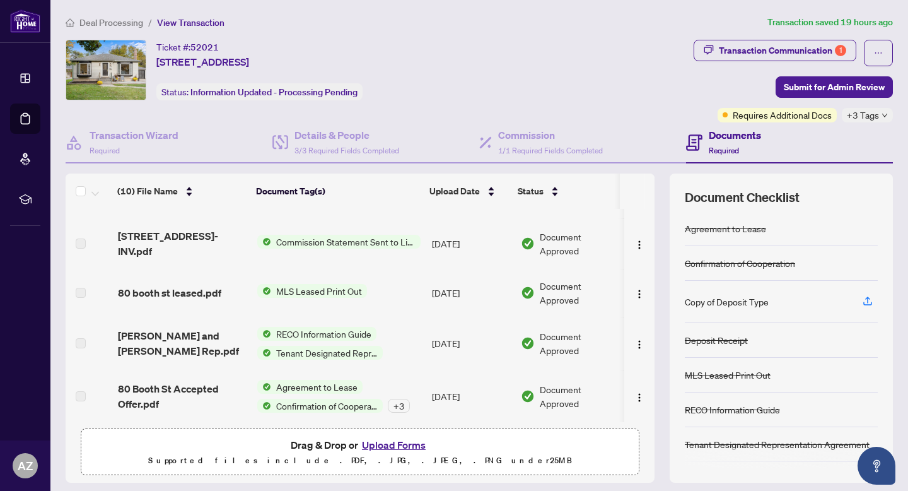
click at [128, 24] on span "Deal Processing" at bounding box center [111, 22] width 64 height 11
